Goal: Task Accomplishment & Management: Use online tool/utility

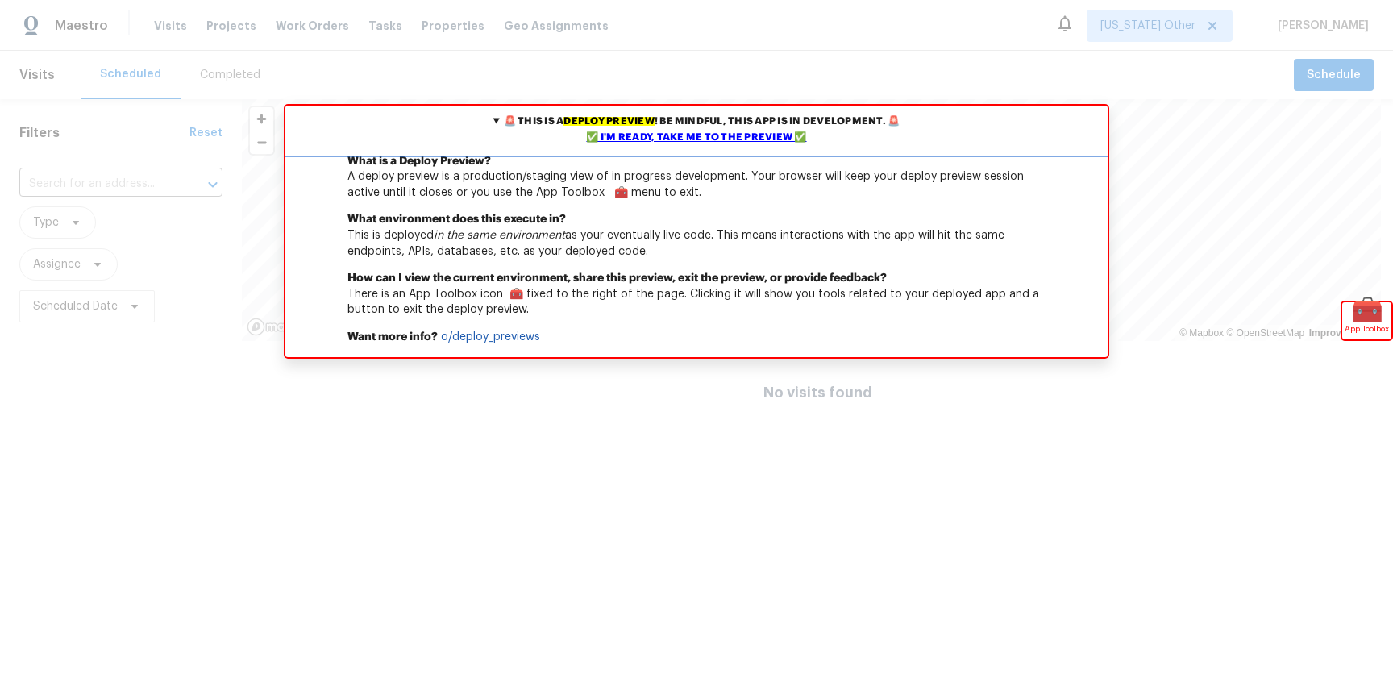
click at [741, 136] on div "✅ I'm ready, take me to the preview ✅" at bounding box center [696, 138] width 814 height 16
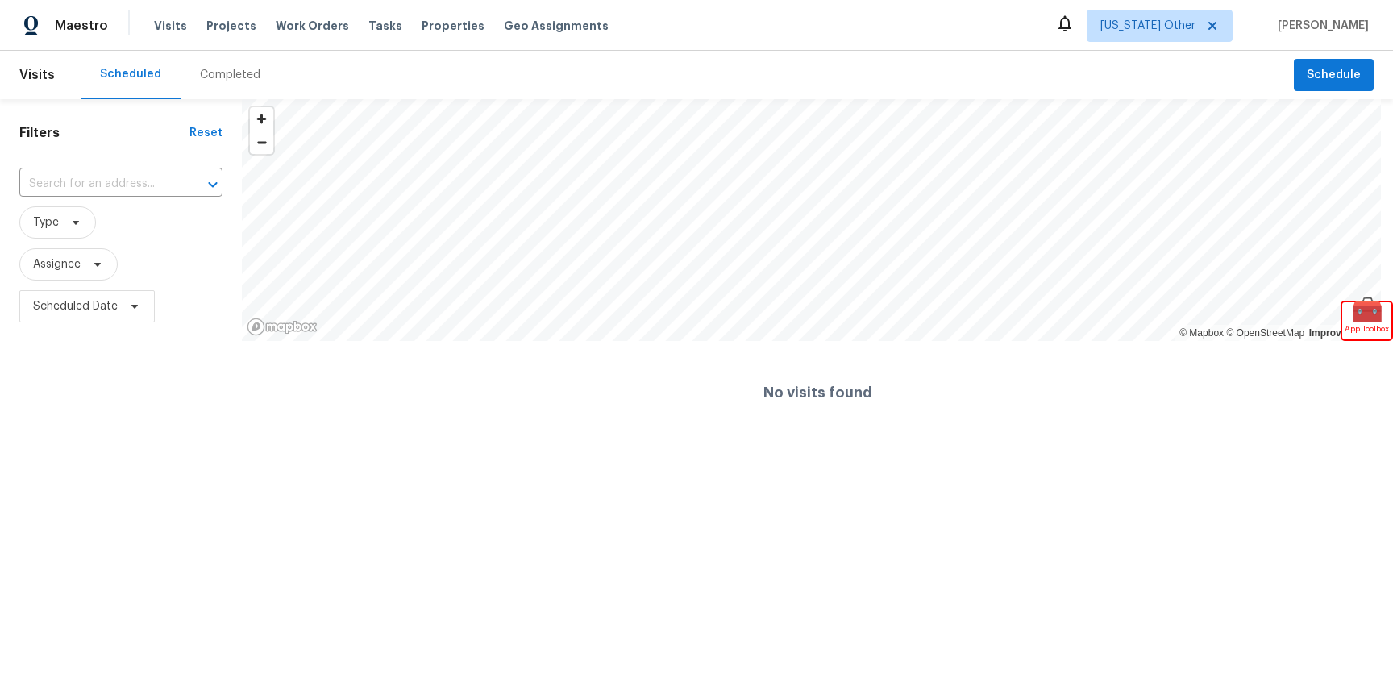
click at [235, 81] on div "Completed" at bounding box center [230, 75] width 60 height 16
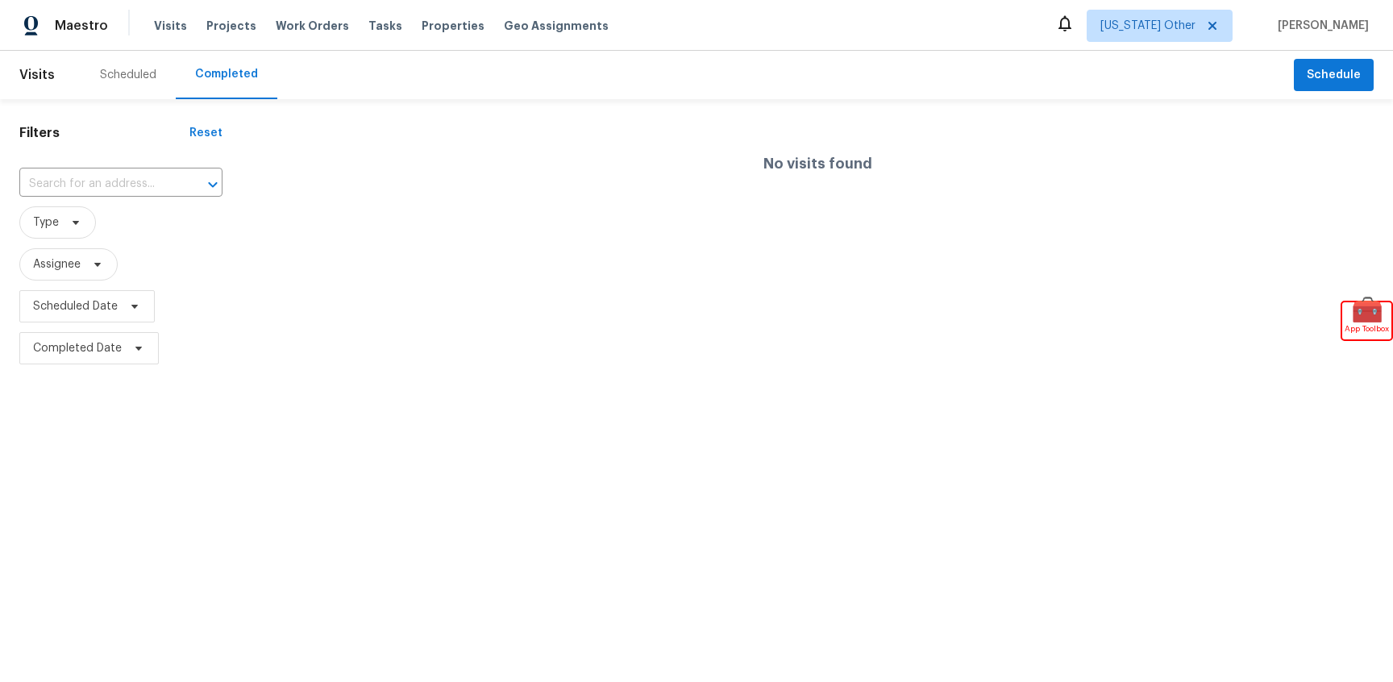
click at [473, 181] on div "No visits found" at bounding box center [817, 163] width 1151 height 103
click at [139, 77] on div "Scheduled" at bounding box center [128, 75] width 56 height 16
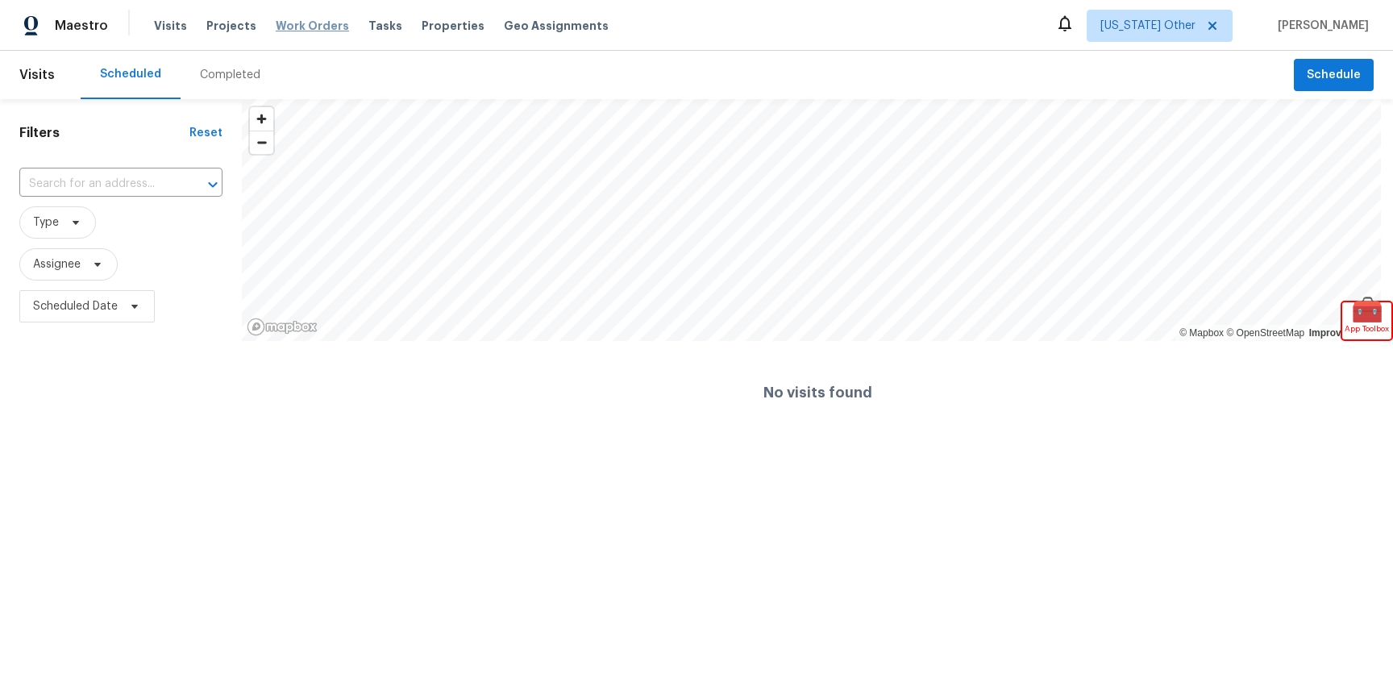
click at [292, 18] on span "Work Orders" at bounding box center [312, 26] width 73 height 16
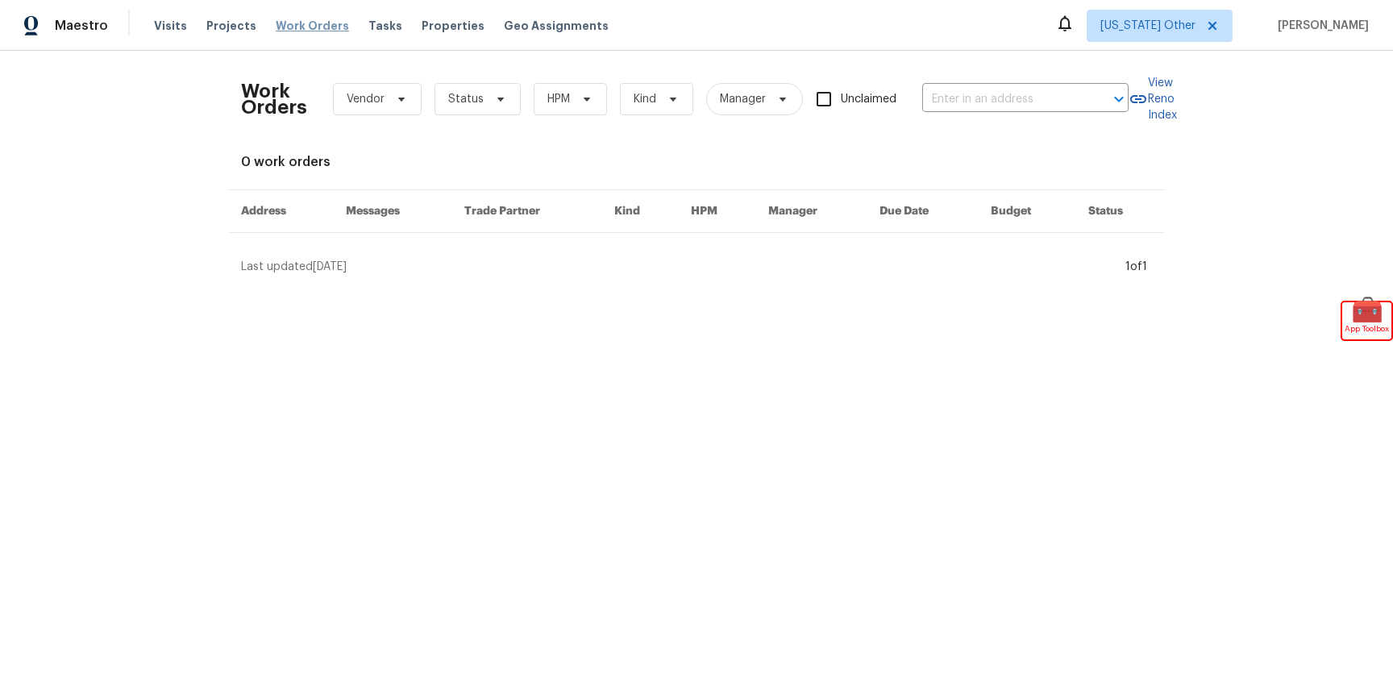
click at [292, 31] on span "Work Orders" at bounding box center [312, 26] width 73 height 16
click at [302, 31] on span "Work Orders" at bounding box center [312, 26] width 73 height 16
click at [206, 26] on span "Projects" at bounding box center [231, 26] width 50 height 16
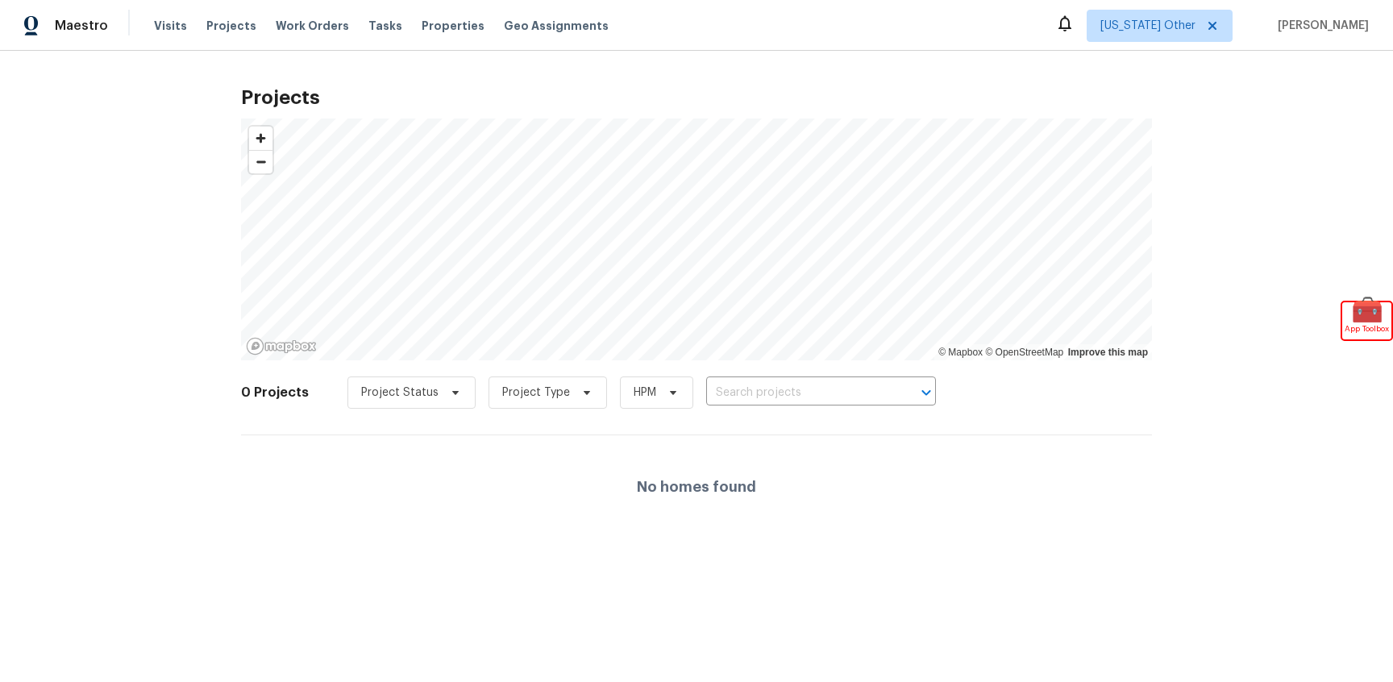
click at [185, 31] on div "Visits Projects Work Orders Tasks Properties Geo Assignments" at bounding box center [391, 26] width 474 height 32
click at [181, 27] on div "Visits Projects Work Orders Tasks Properties Geo Assignments" at bounding box center [391, 26] width 474 height 32
click at [175, 26] on span "Visits" at bounding box center [170, 26] width 33 height 16
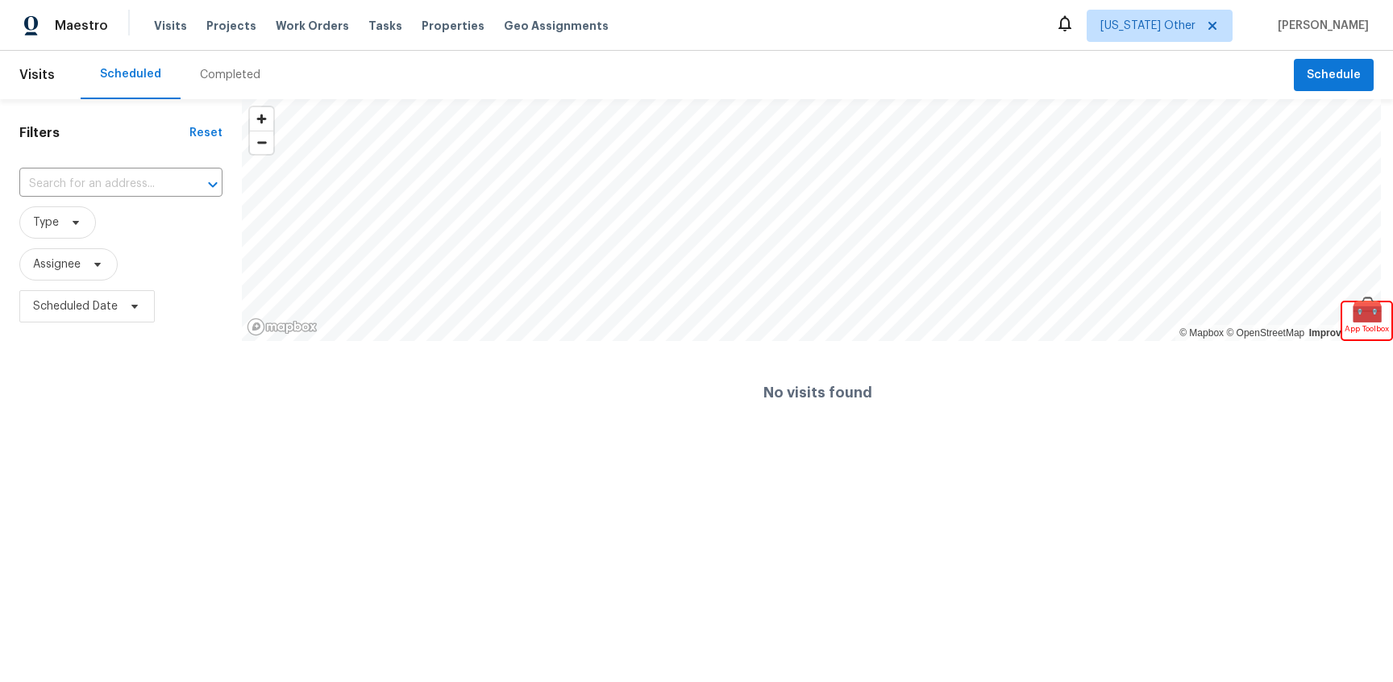
click at [39, 78] on span "Visits" at bounding box center [36, 74] width 35 height 35
click at [209, 73] on div "Completed" at bounding box center [230, 75] width 60 height 16
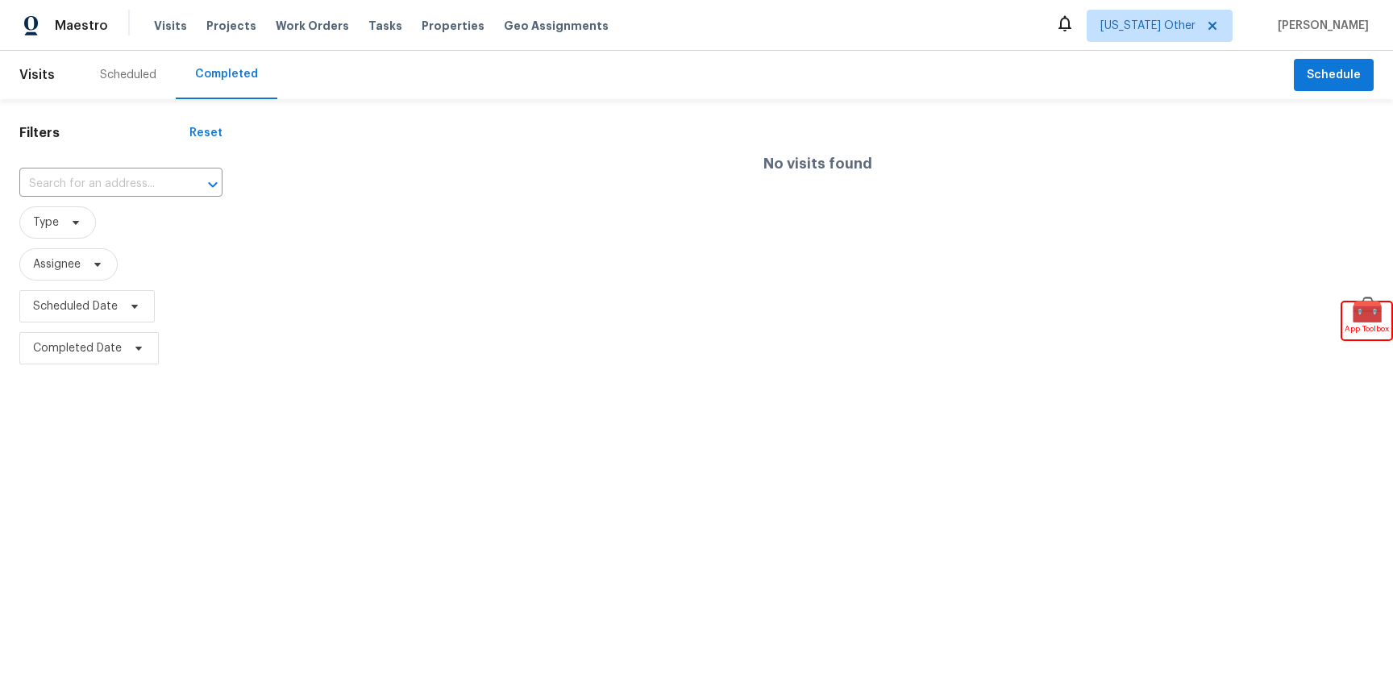
click at [136, 78] on div "Scheduled" at bounding box center [128, 75] width 56 height 16
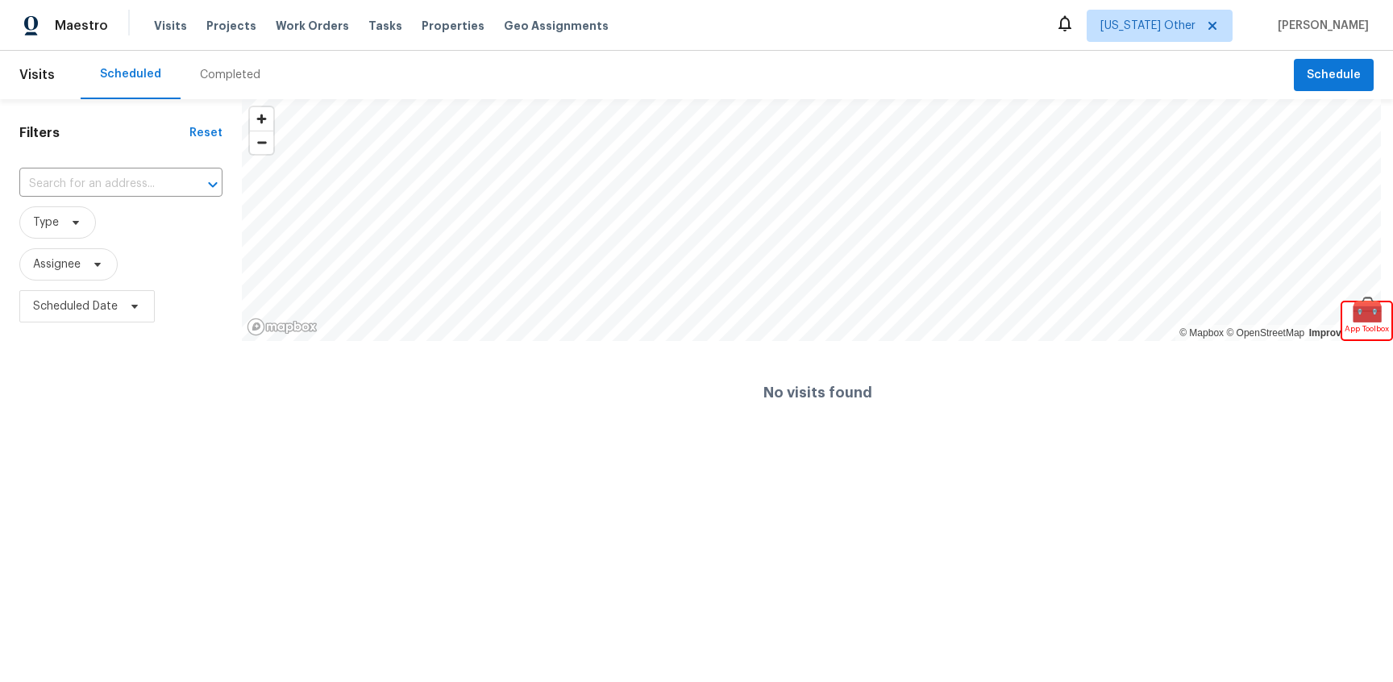
drag, startPoint x: 221, startPoint y: 75, endPoint x: 199, endPoint y: 86, distance: 24.5
click at [221, 75] on div "Completed" at bounding box center [230, 75] width 60 height 16
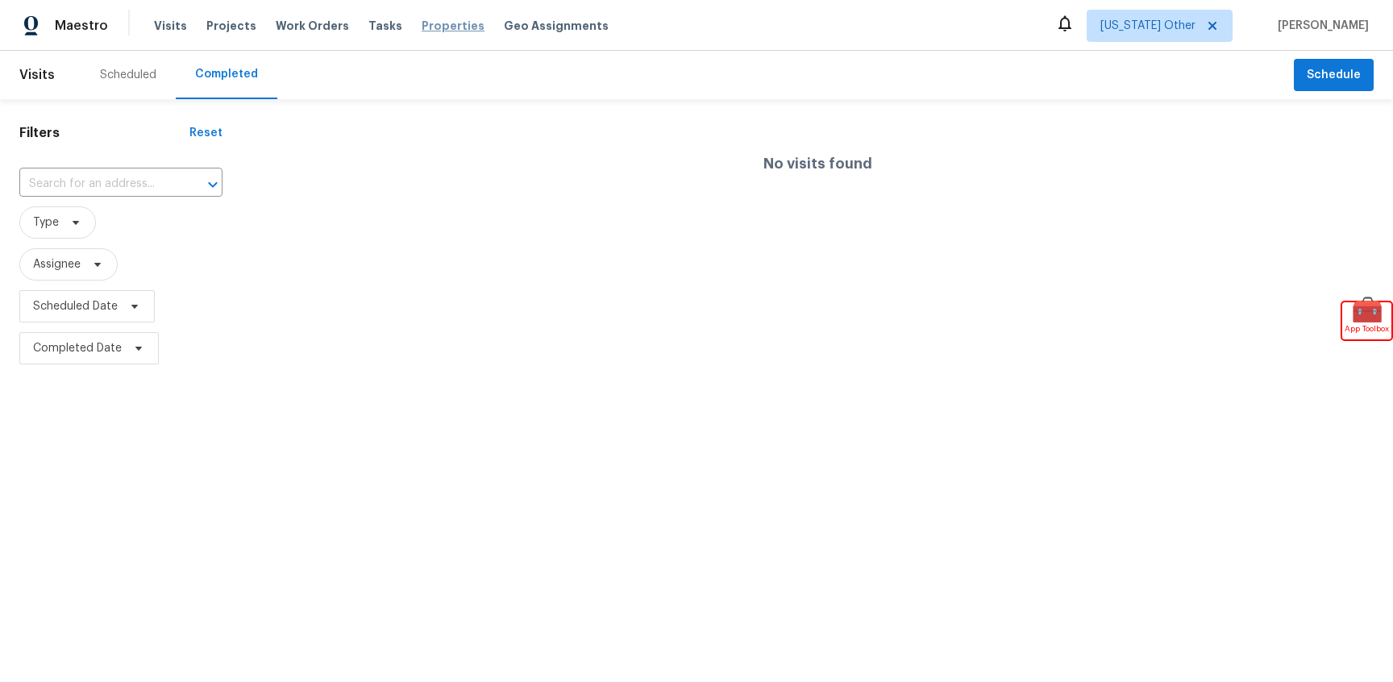
click at [423, 27] on span "Properties" at bounding box center [453, 26] width 63 height 16
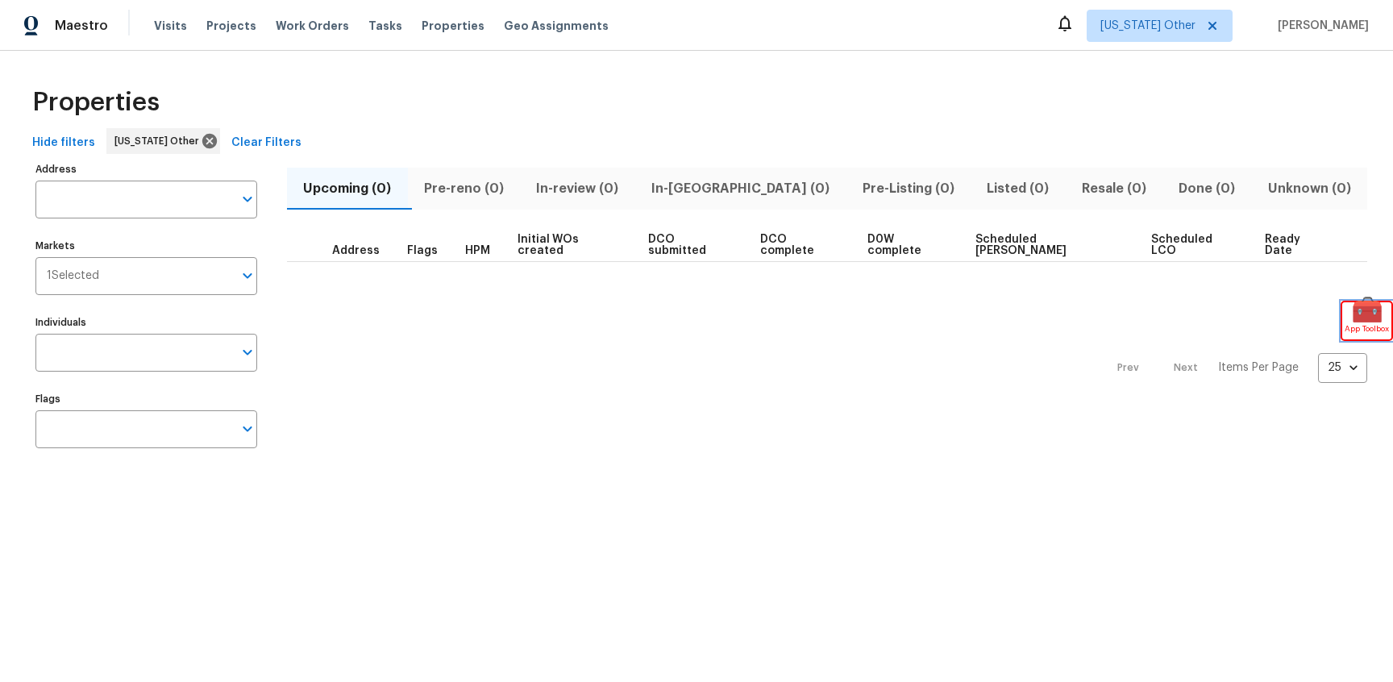
click at [1365, 321] on span "App Toolbox" at bounding box center [1367, 329] width 44 height 16
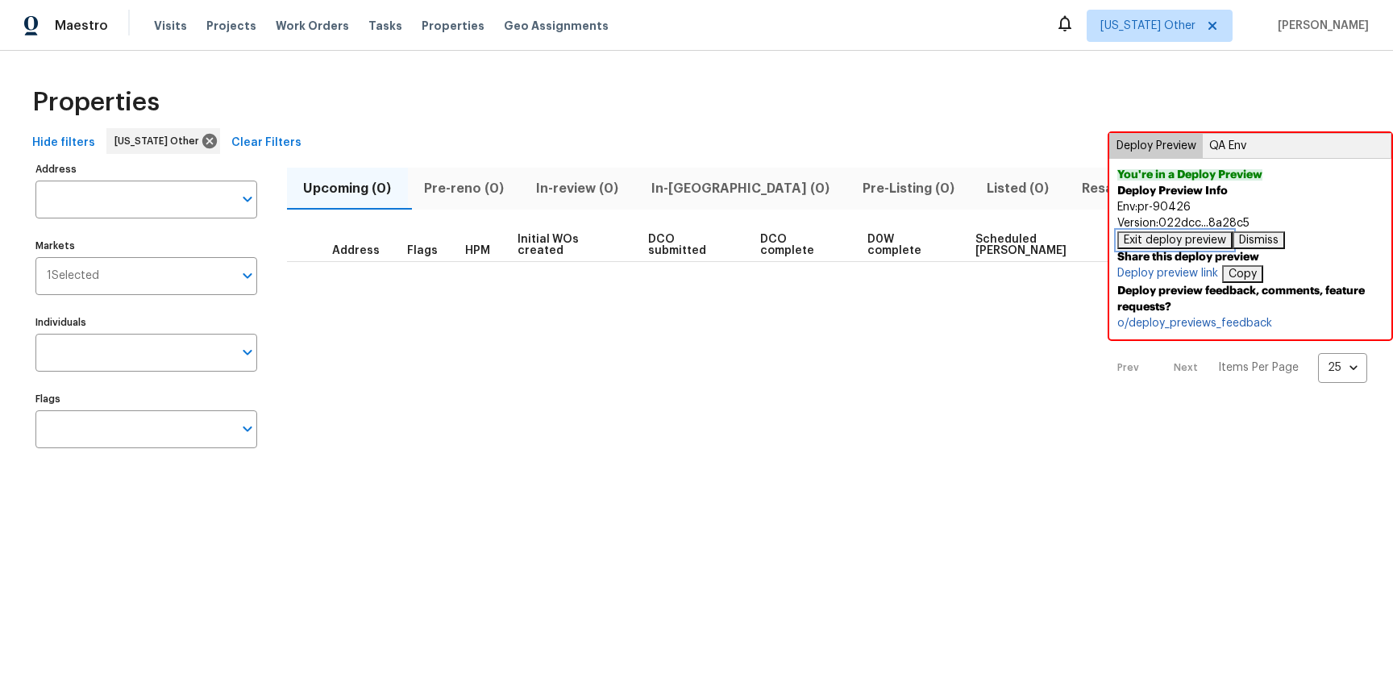
click at [1189, 237] on button "Exit deploy preview" at bounding box center [1175, 240] width 115 height 18
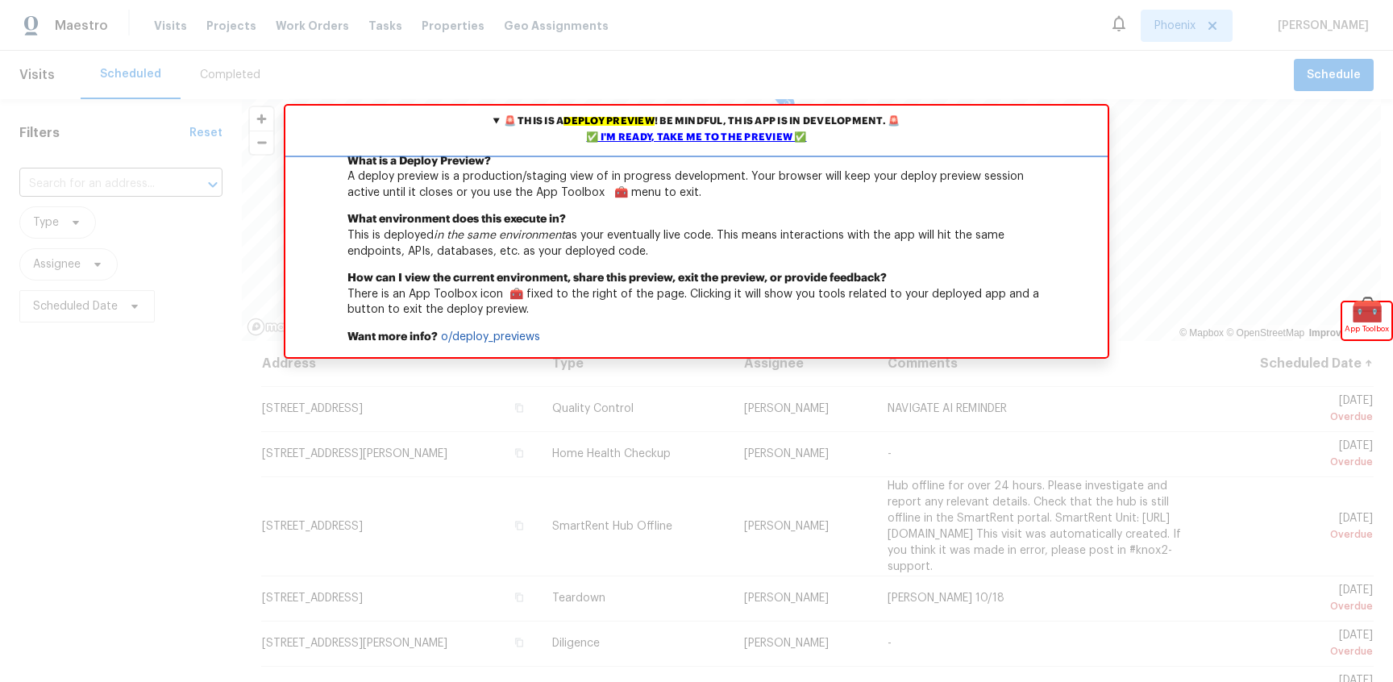
click at [708, 132] on div "✅ I'm ready, take me to the preview ✅" at bounding box center [696, 138] width 814 height 16
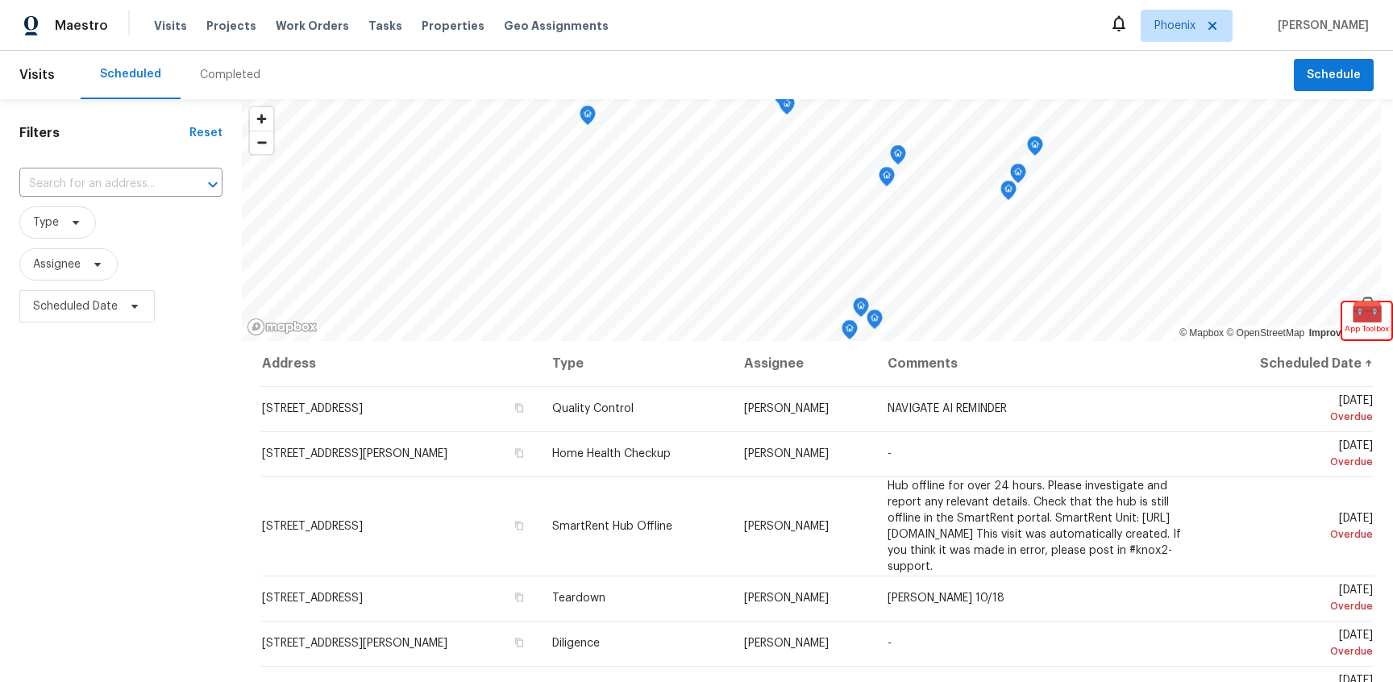
click at [235, 77] on div "Completed" at bounding box center [230, 75] width 60 height 16
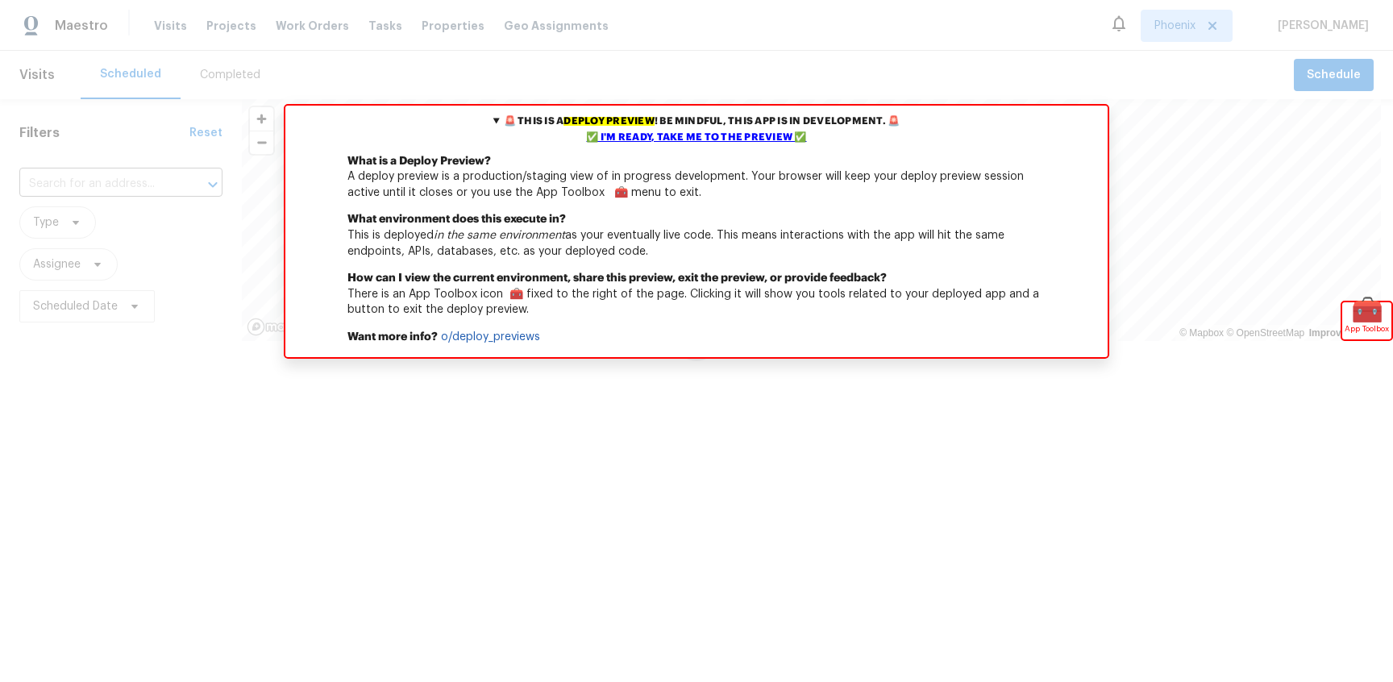
click at [947, 77] on div "Scheduled Completed" at bounding box center [688, 75] width 1214 height 48
click at [646, 136] on div "✅ I'm ready, take me to the preview ✅" at bounding box center [696, 138] width 814 height 16
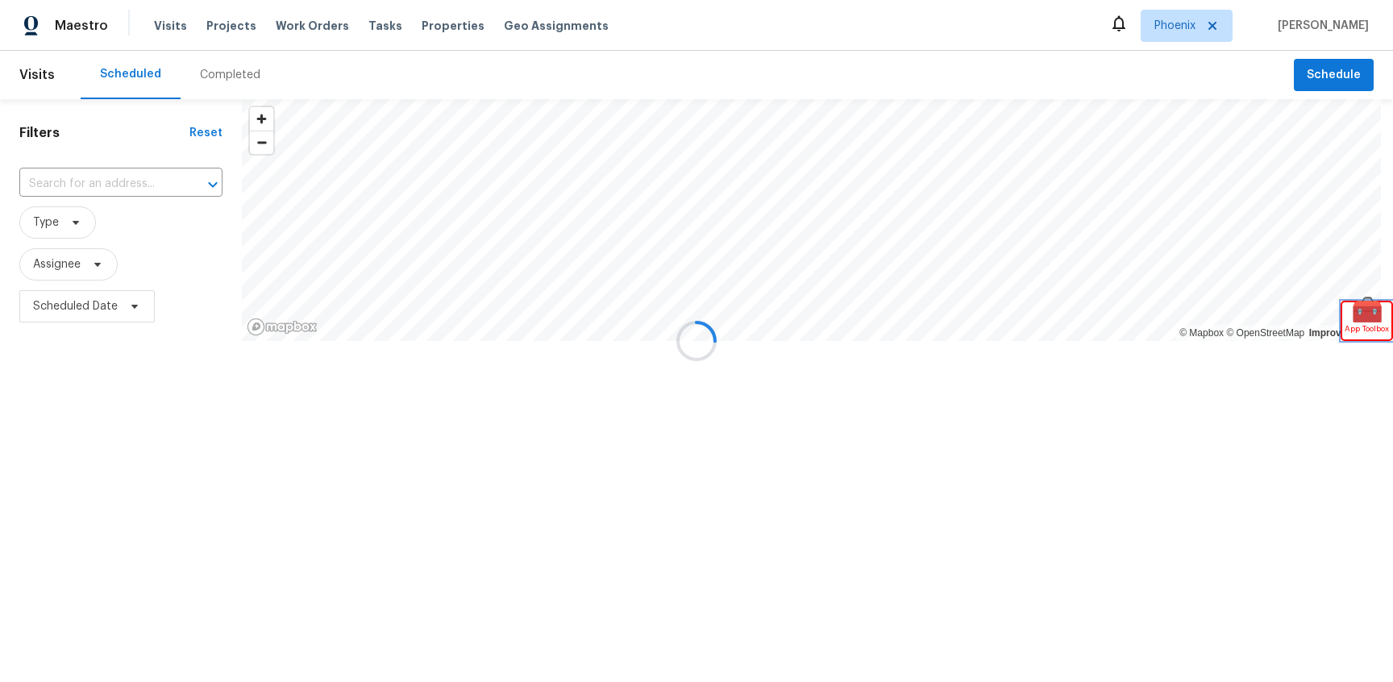
click at [1368, 327] on span "App Toolbox" at bounding box center [1367, 329] width 44 height 16
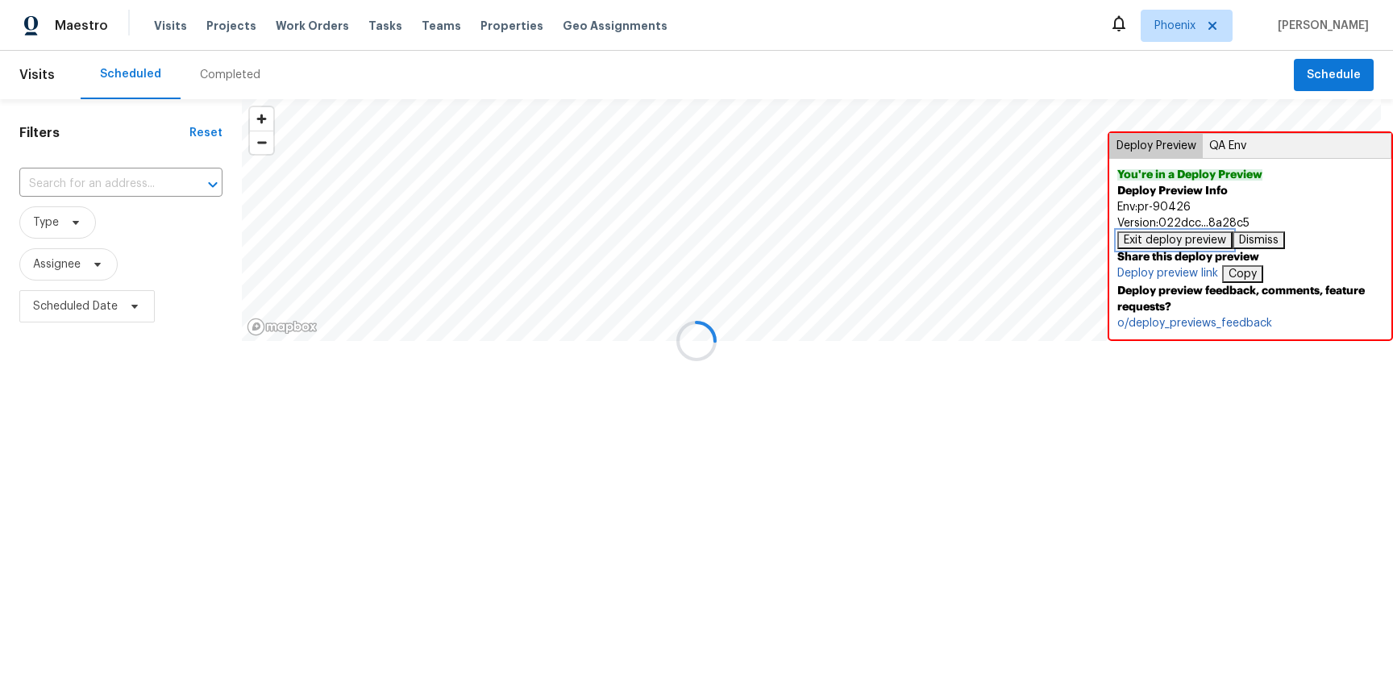
click at [1185, 237] on button "Exit deploy preview" at bounding box center [1175, 240] width 115 height 18
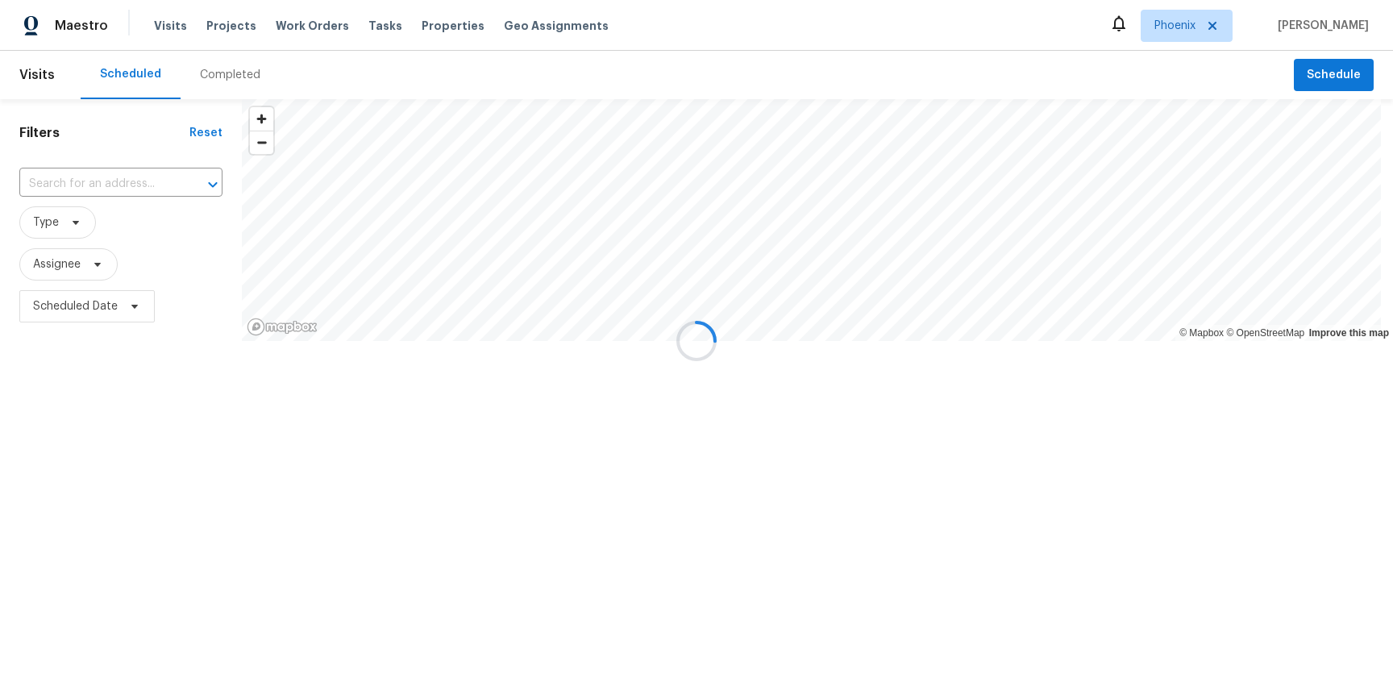
click at [223, 70] on div "Completed" at bounding box center [230, 75] width 60 height 16
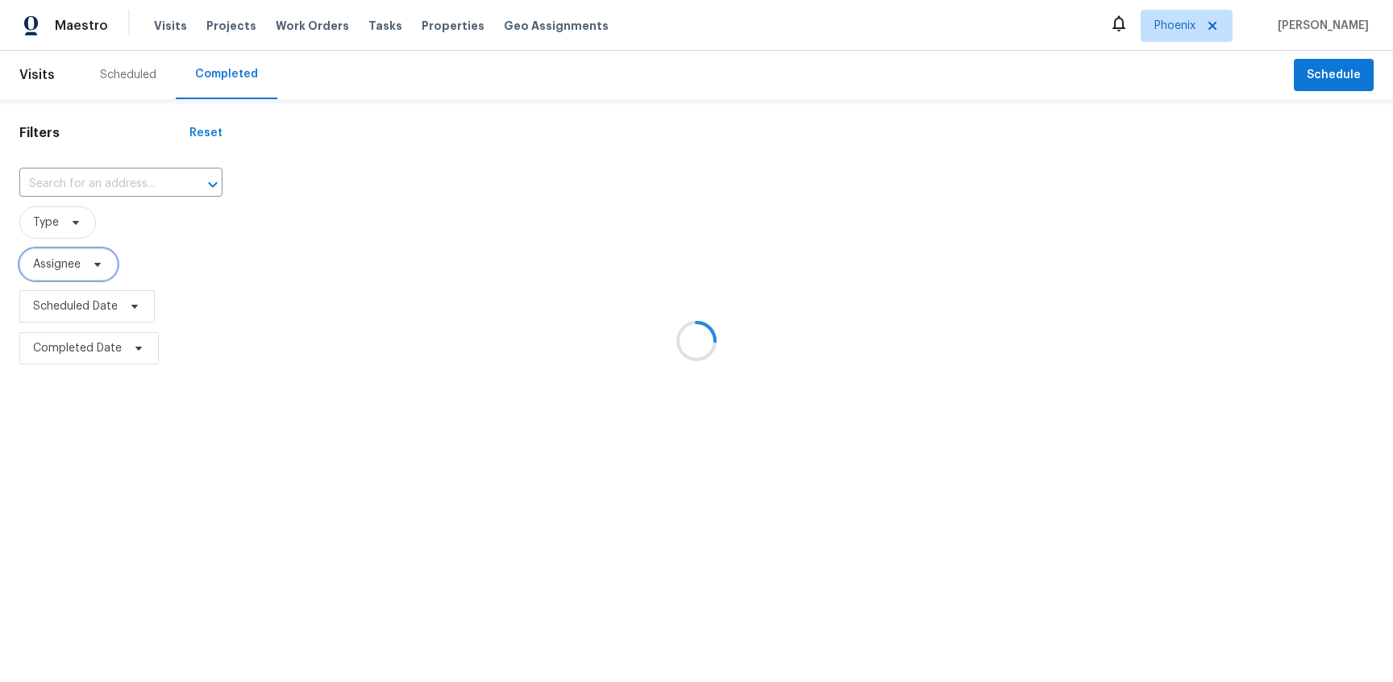
click at [61, 261] on span "Assignee" at bounding box center [57, 264] width 48 height 16
click at [187, 242] on span "Type" at bounding box center [120, 223] width 203 height 42
click at [79, 226] on icon at bounding box center [75, 222] width 13 height 13
click at [169, 216] on span "Type" at bounding box center [120, 222] width 203 height 32
click at [74, 227] on icon at bounding box center [75, 222] width 13 height 13
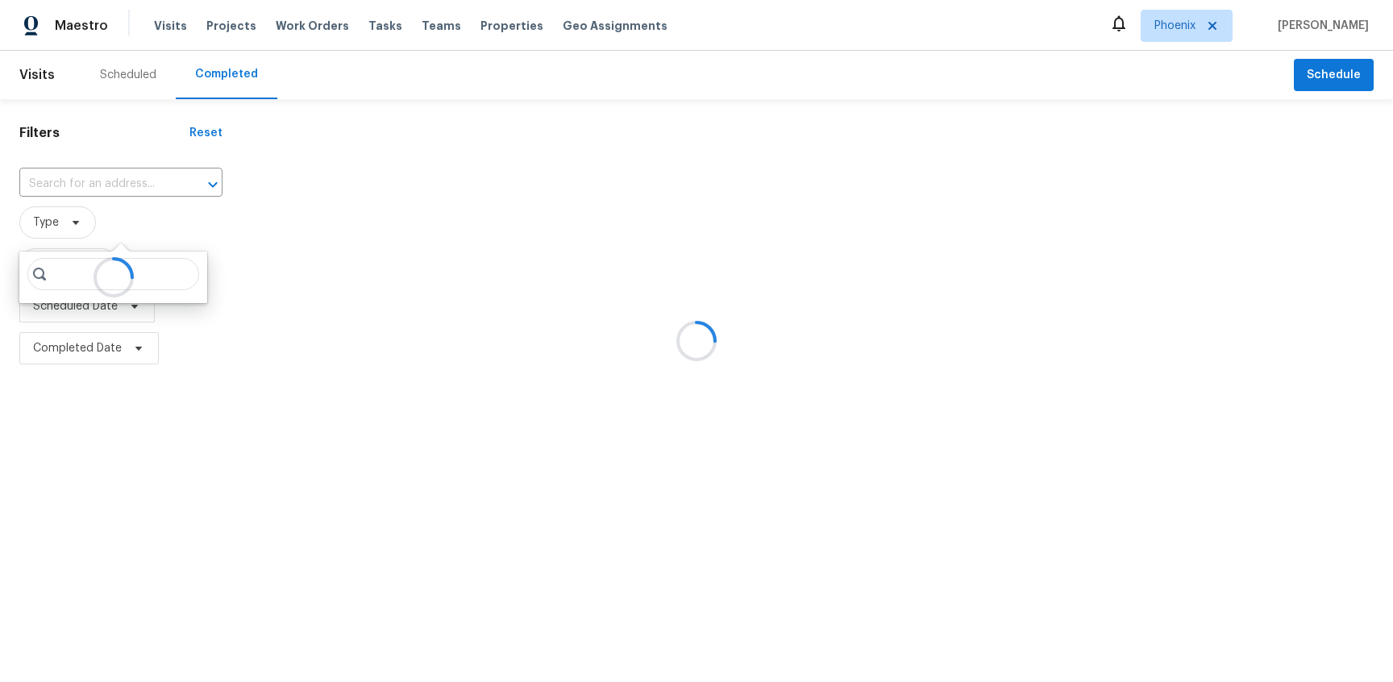
click at [139, 217] on span "Type" at bounding box center [120, 222] width 203 height 32
click at [55, 226] on span "Type" at bounding box center [46, 222] width 26 height 16
click at [127, 318] on span "Scheduled Date" at bounding box center [86, 306] width 135 height 32
click at [119, 339] on span "Completed Date" at bounding box center [88, 348] width 139 height 32
click at [78, 229] on span "Type" at bounding box center [57, 222] width 77 height 32
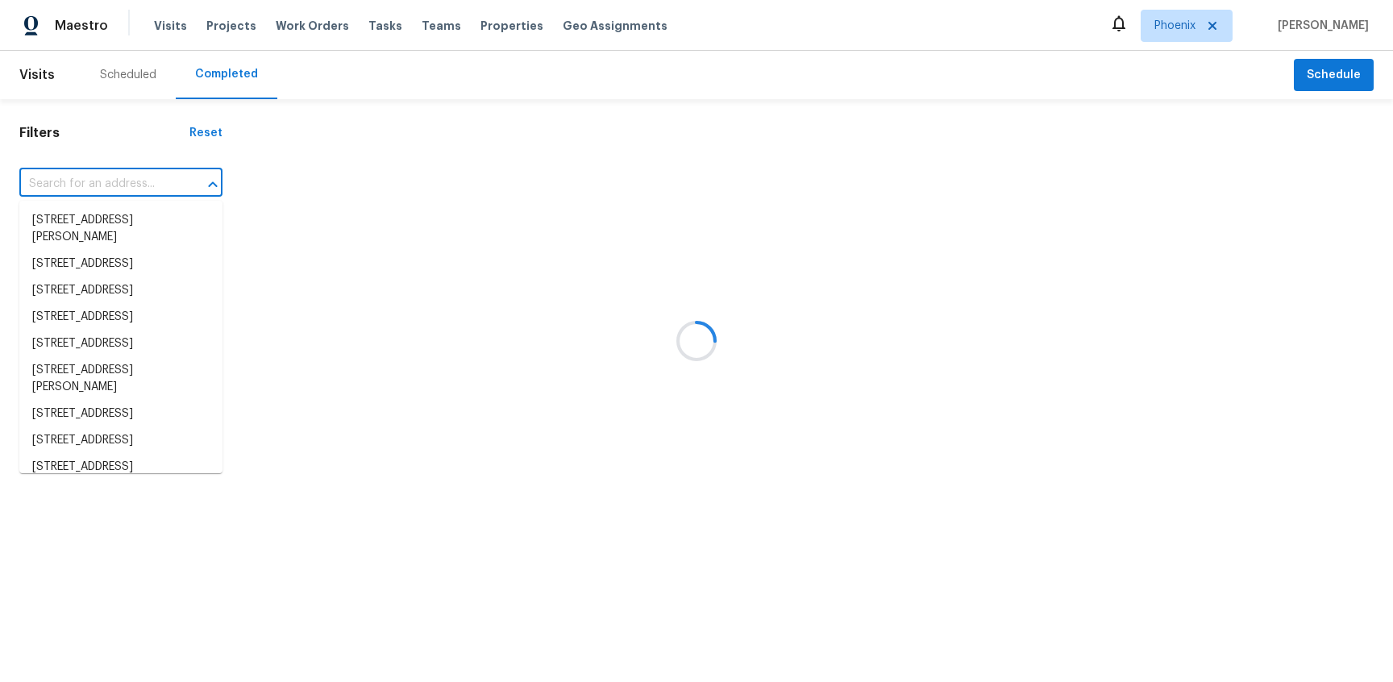
click at [124, 181] on input "text" at bounding box center [98, 184] width 158 height 25
click at [279, 220] on div at bounding box center [817, 240] width 1151 height 257
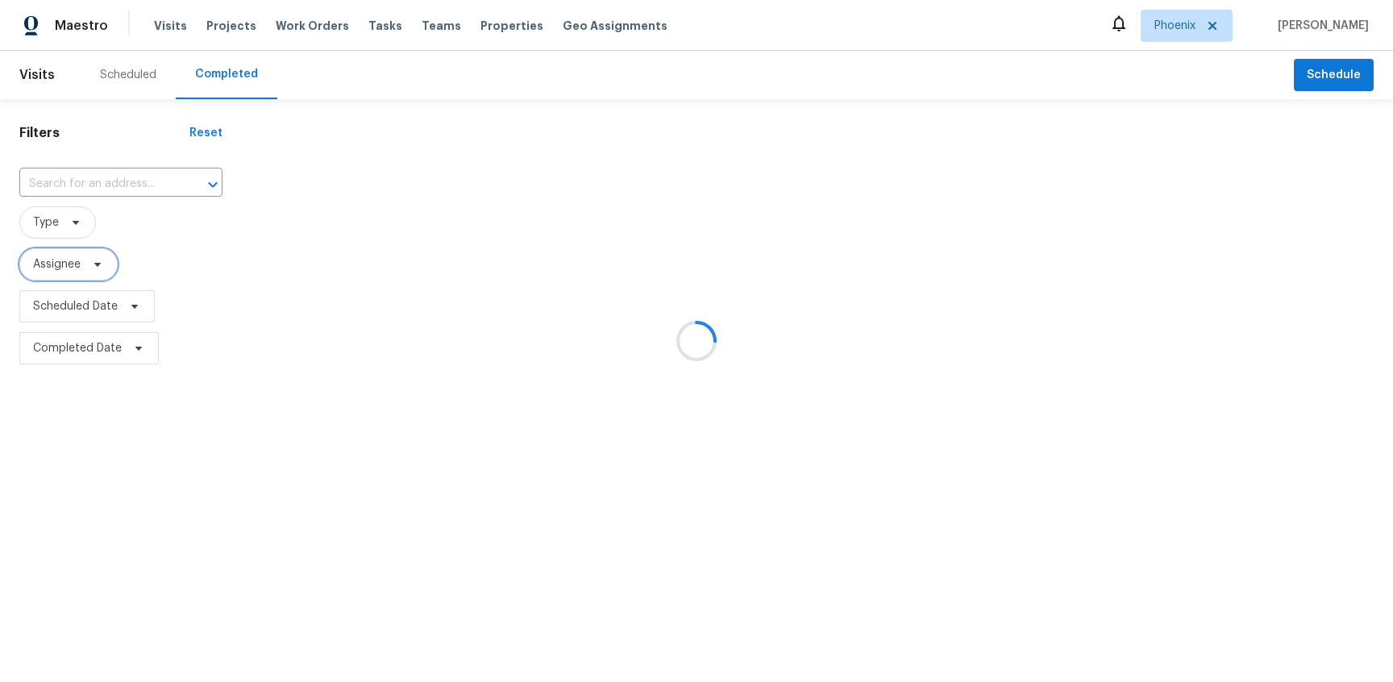
click at [74, 264] on span "Assignee" at bounding box center [57, 264] width 48 height 16
click at [131, 241] on span "Type" at bounding box center [120, 223] width 203 height 42
click at [60, 225] on span "Type" at bounding box center [57, 222] width 77 height 32
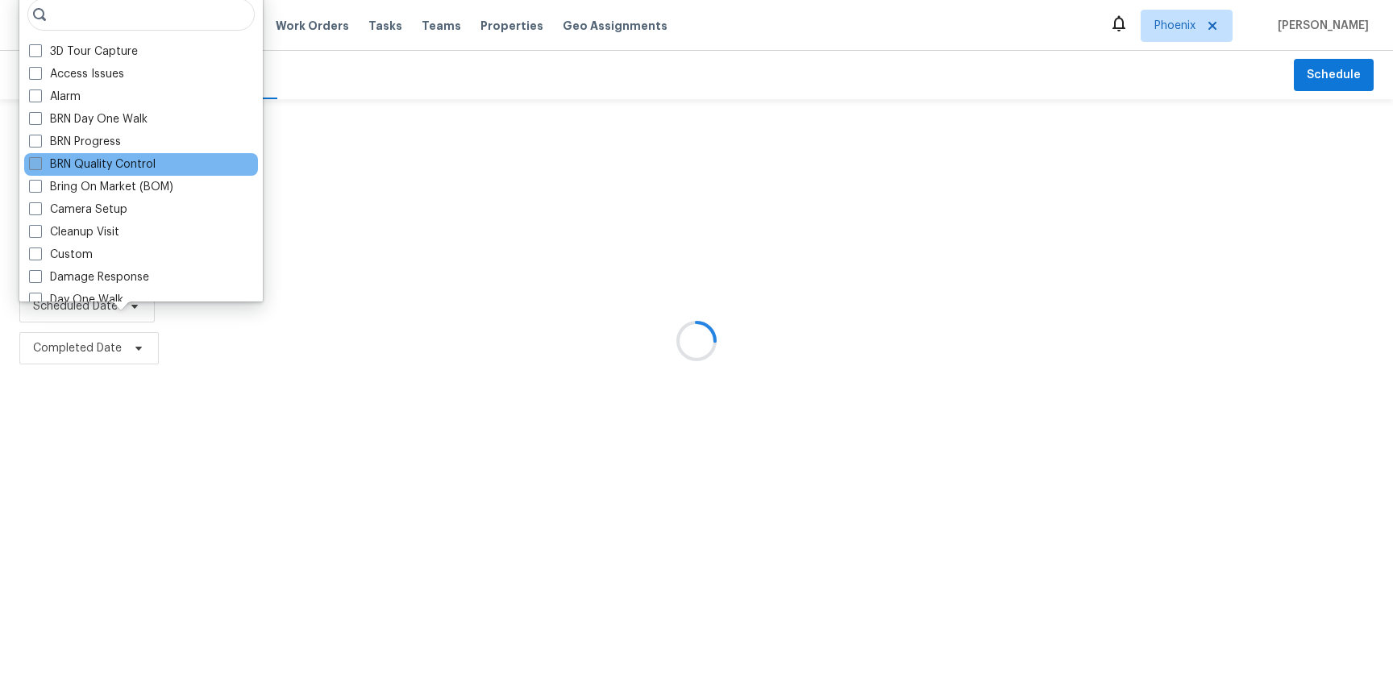
click at [110, 162] on label "BRN Quality Control" at bounding box center [92, 164] width 127 height 16
click at [40, 162] on input "BRN Quality Control" at bounding box center [34, 161] width 10 height 10
checkbox input "true"
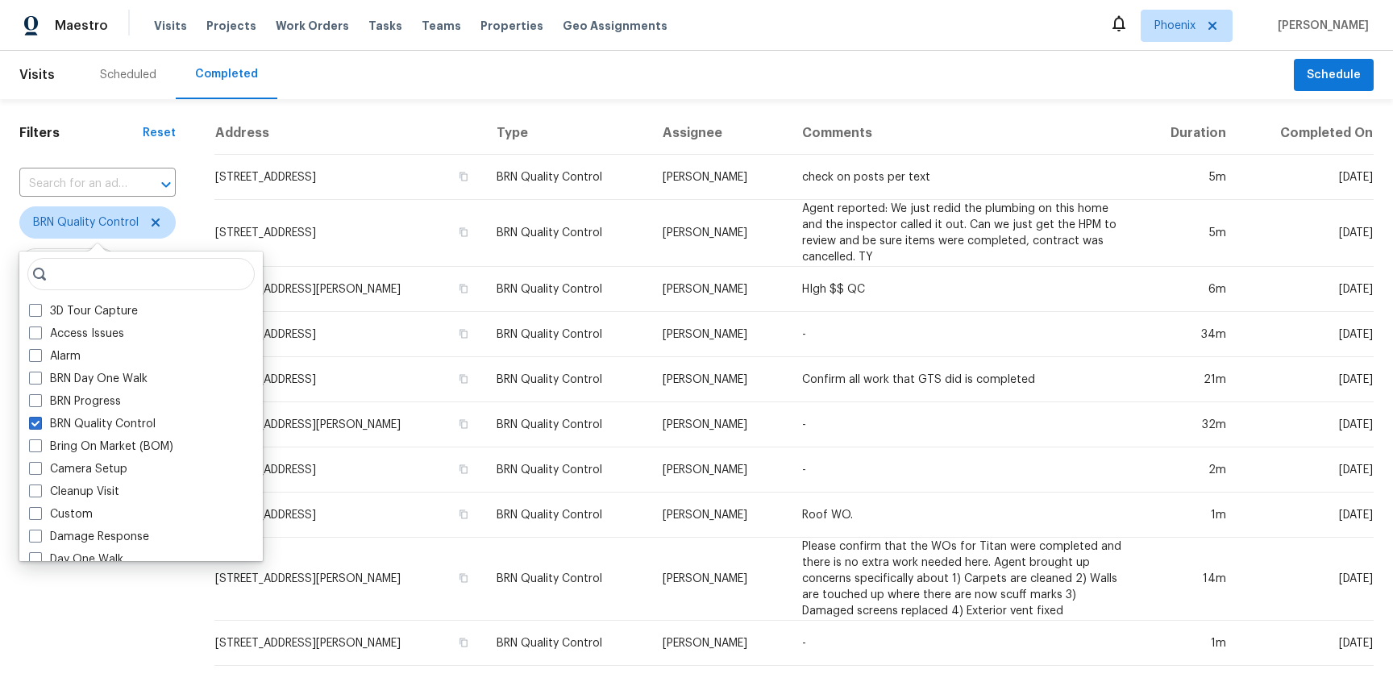
click at [432, 89] on div "Scheduled Completed" at bounding box center [688, 75] width 1214 height 48
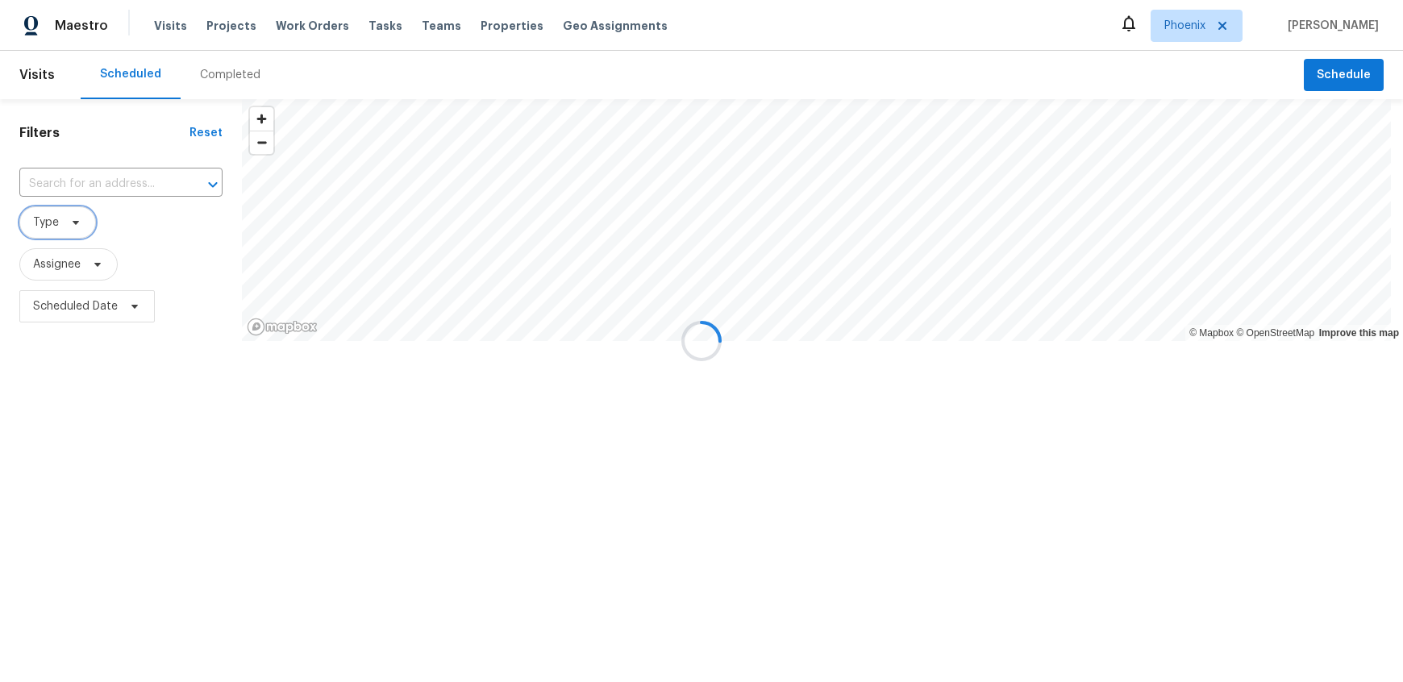
click at [56, 226] on span "Type" at bounding box center [46, 222] width 26 height 16
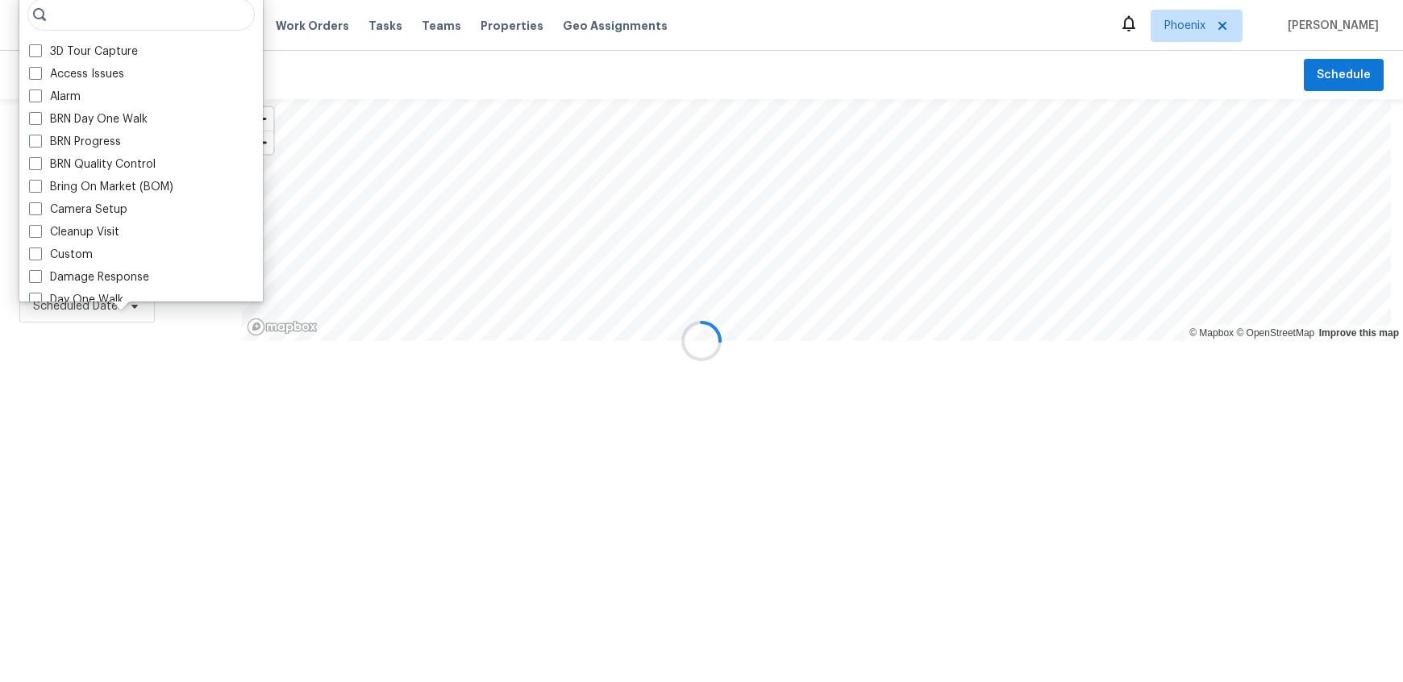
click at [114, 378] on div "Filters Reset ​ Type Assignee Scheduled Date" at bounding box center [121, 271] width 242 height 345
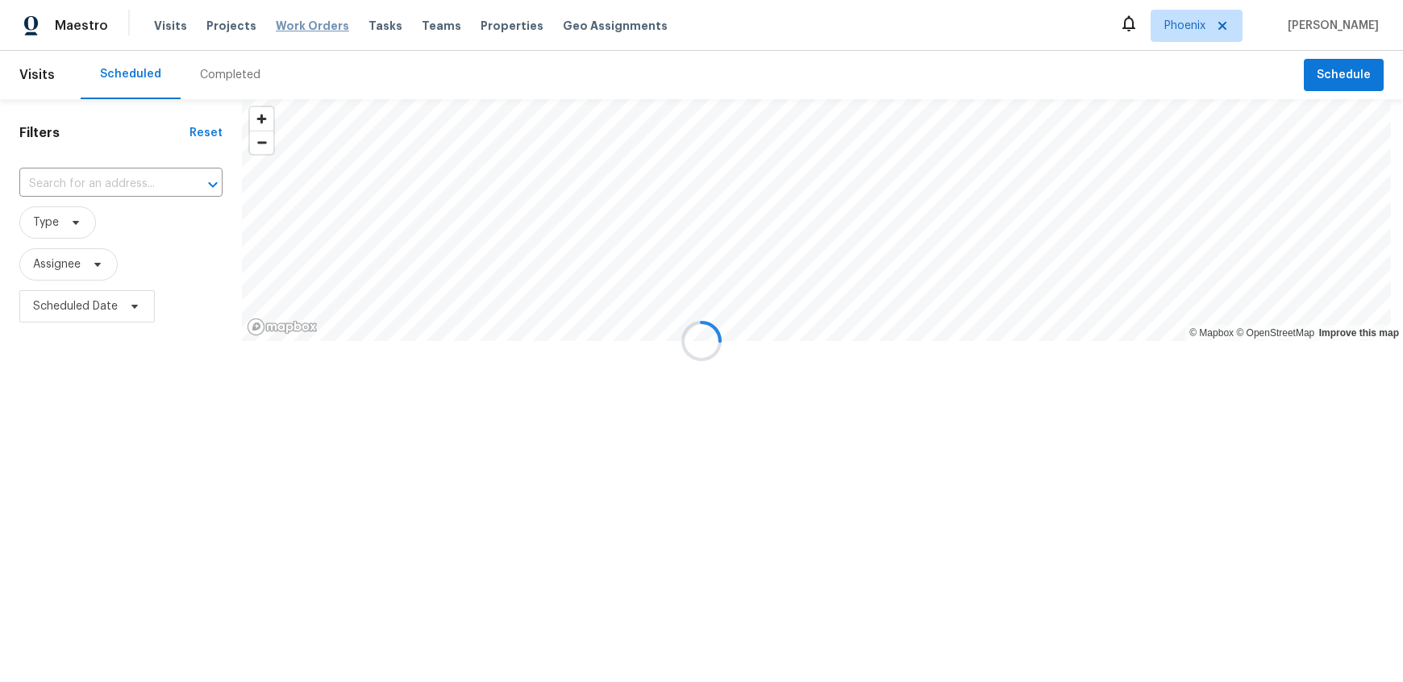
click at [292, 30] on span "Work Orders" at bounding box center [312, 26] width 73 height 16
